Goal: Information Seeking & Learning: Compare options

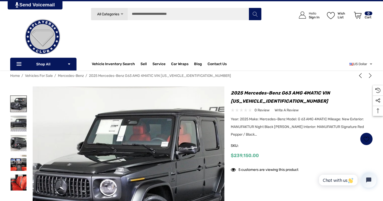
click at [15, 106] on img at bounding box center [18, 104] width 16 height 16
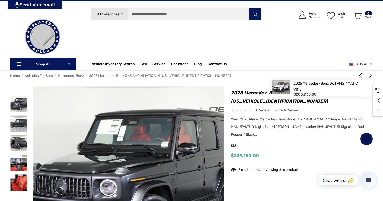
click at [369, 74] on icon "Next" at bounding box center [370, 75] width 5 height 5
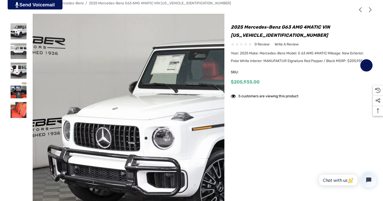
scroll to position [86, 0]
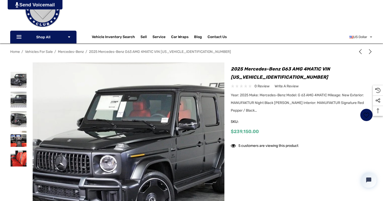
scroll to position [39, 0]
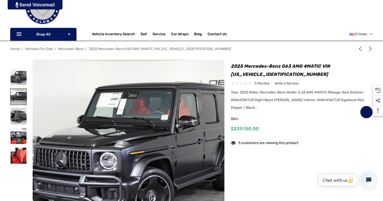
click at [14, 99] on img at bounding box center [18, 96] width 16 height 16
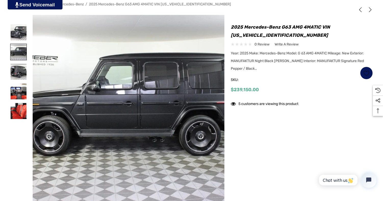
scroll to position [89, 0]
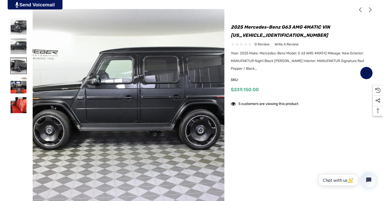
click at [19, 65] on img at bounding box center [18, 66] width 16 height 16
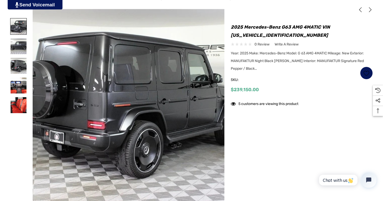
click at [16, 27] on img at bounding box center [18, 26] width 16 height 16
